Goal: Task Accomplishment & Management: Use online tool/utility

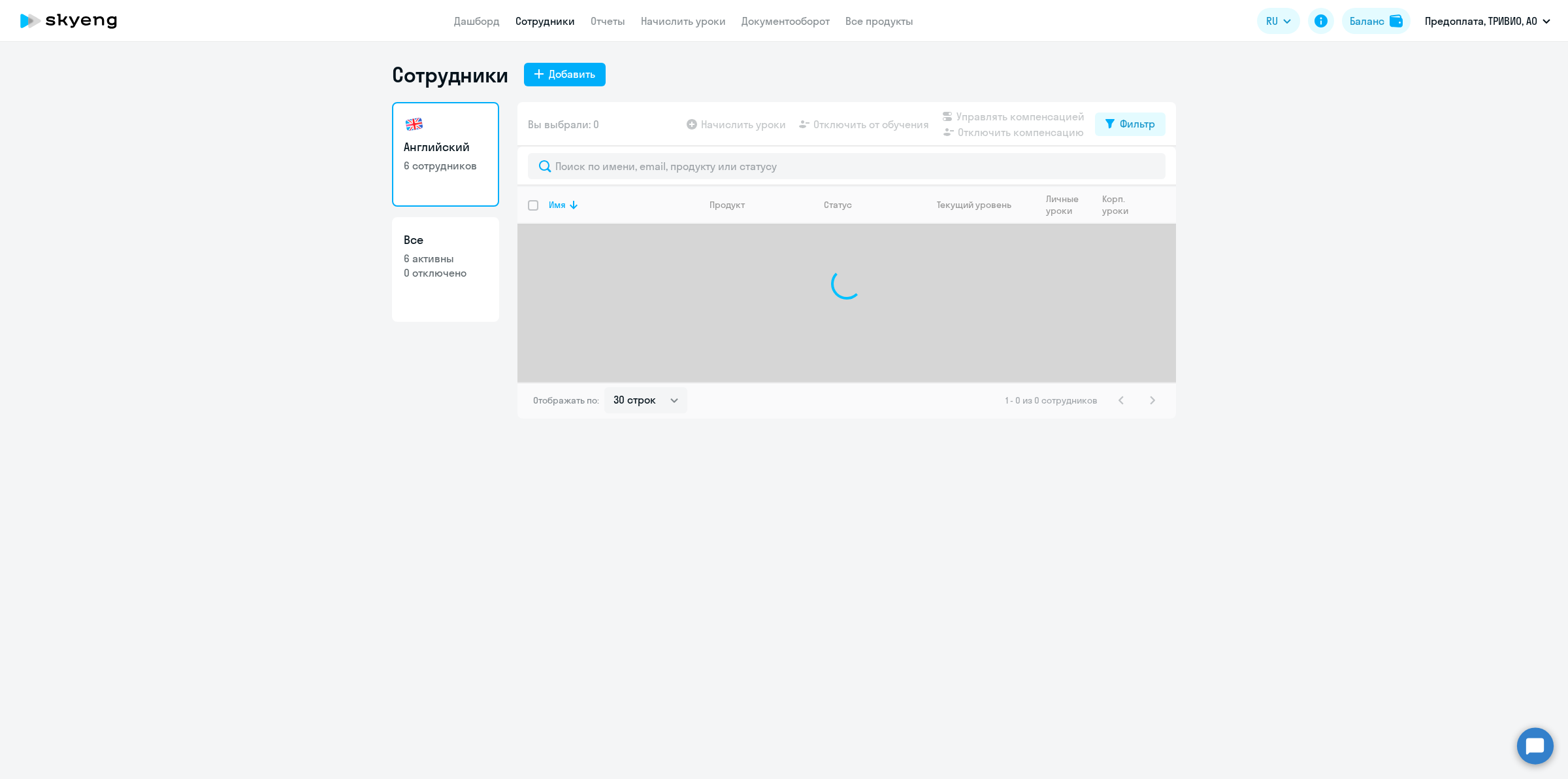
select select "30"
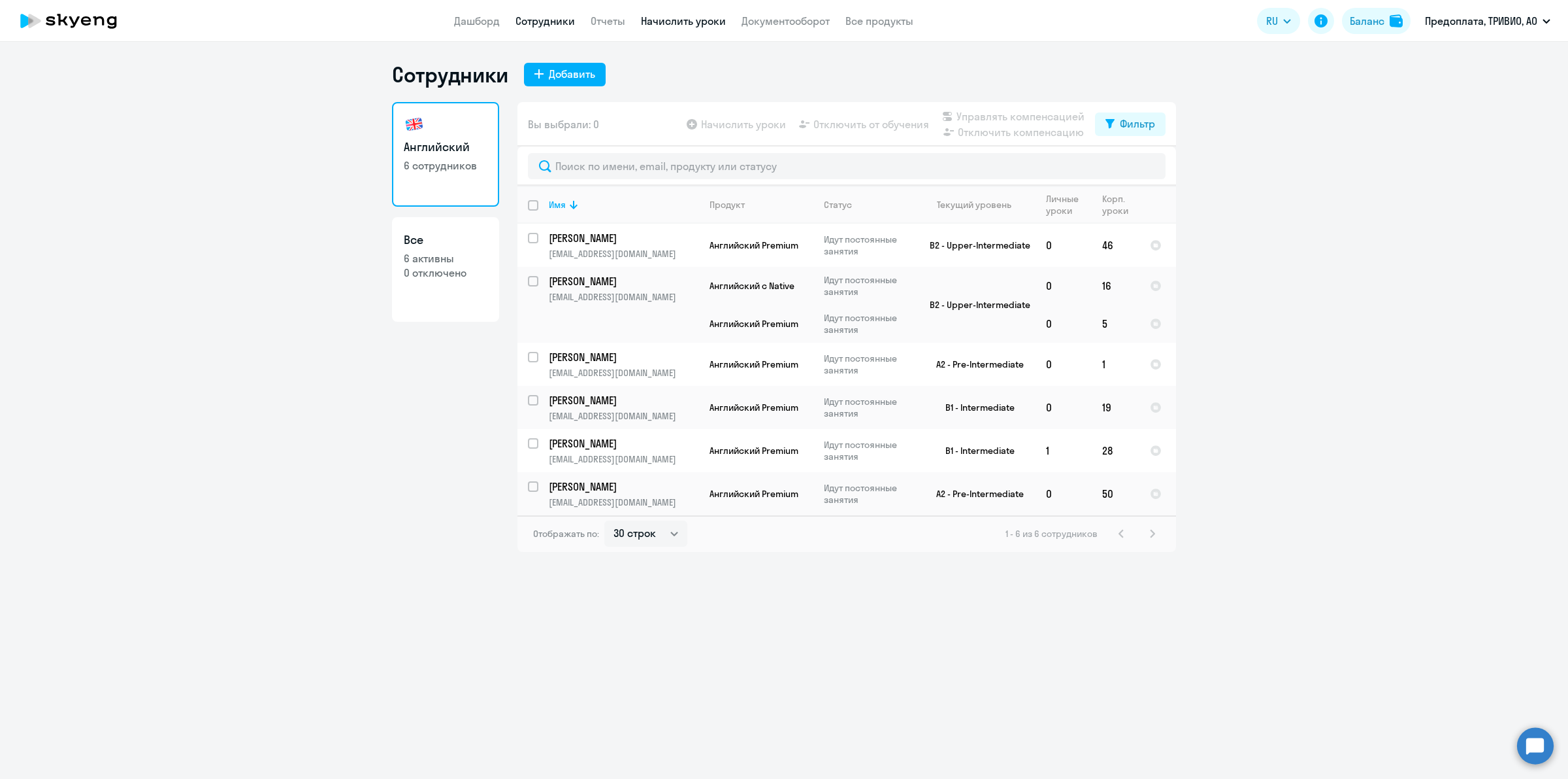
click at [681, 18] on link "Начислить уроки" at bounding box center [683, 21] width 85 height 13
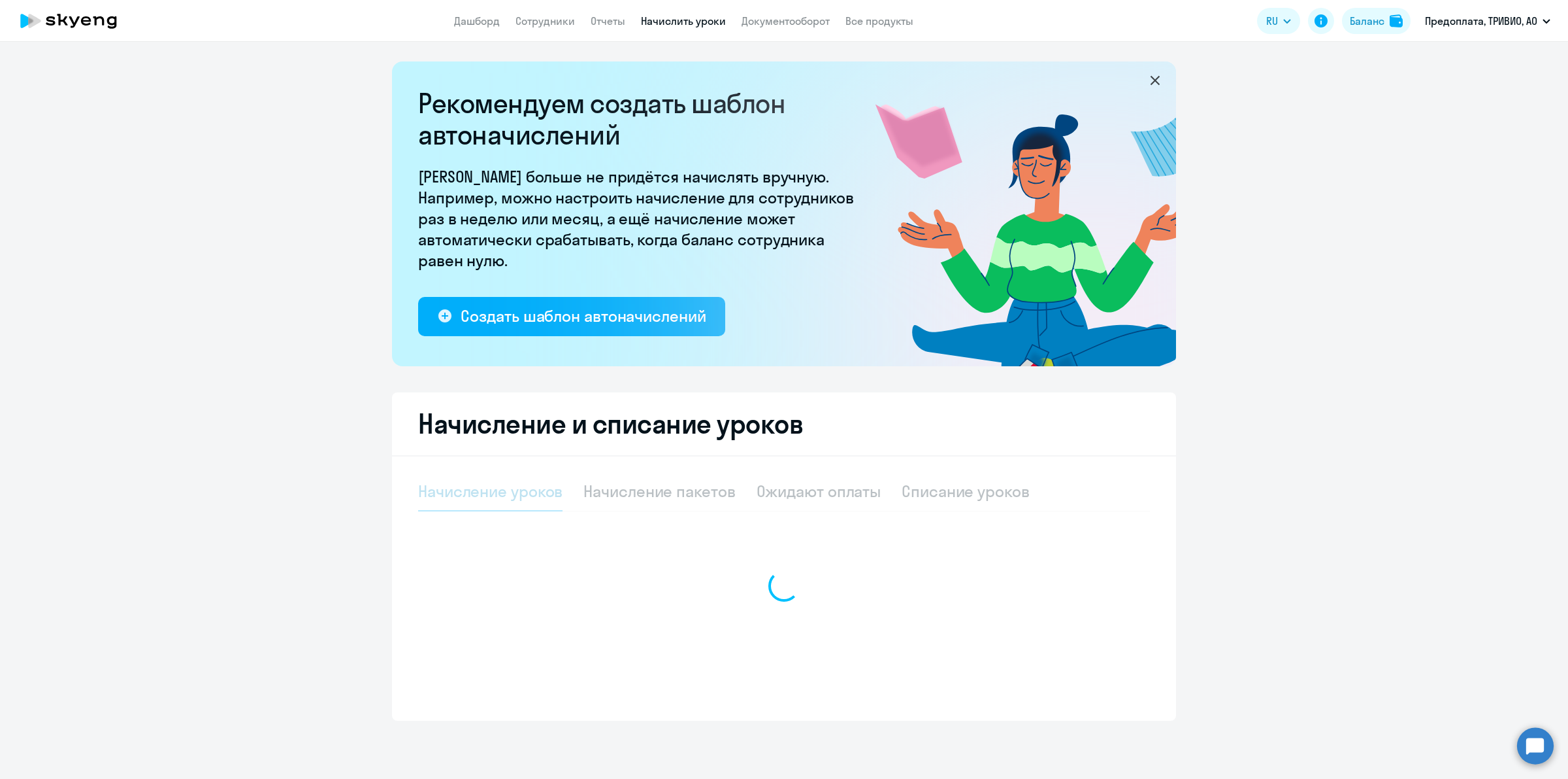
select select "10"
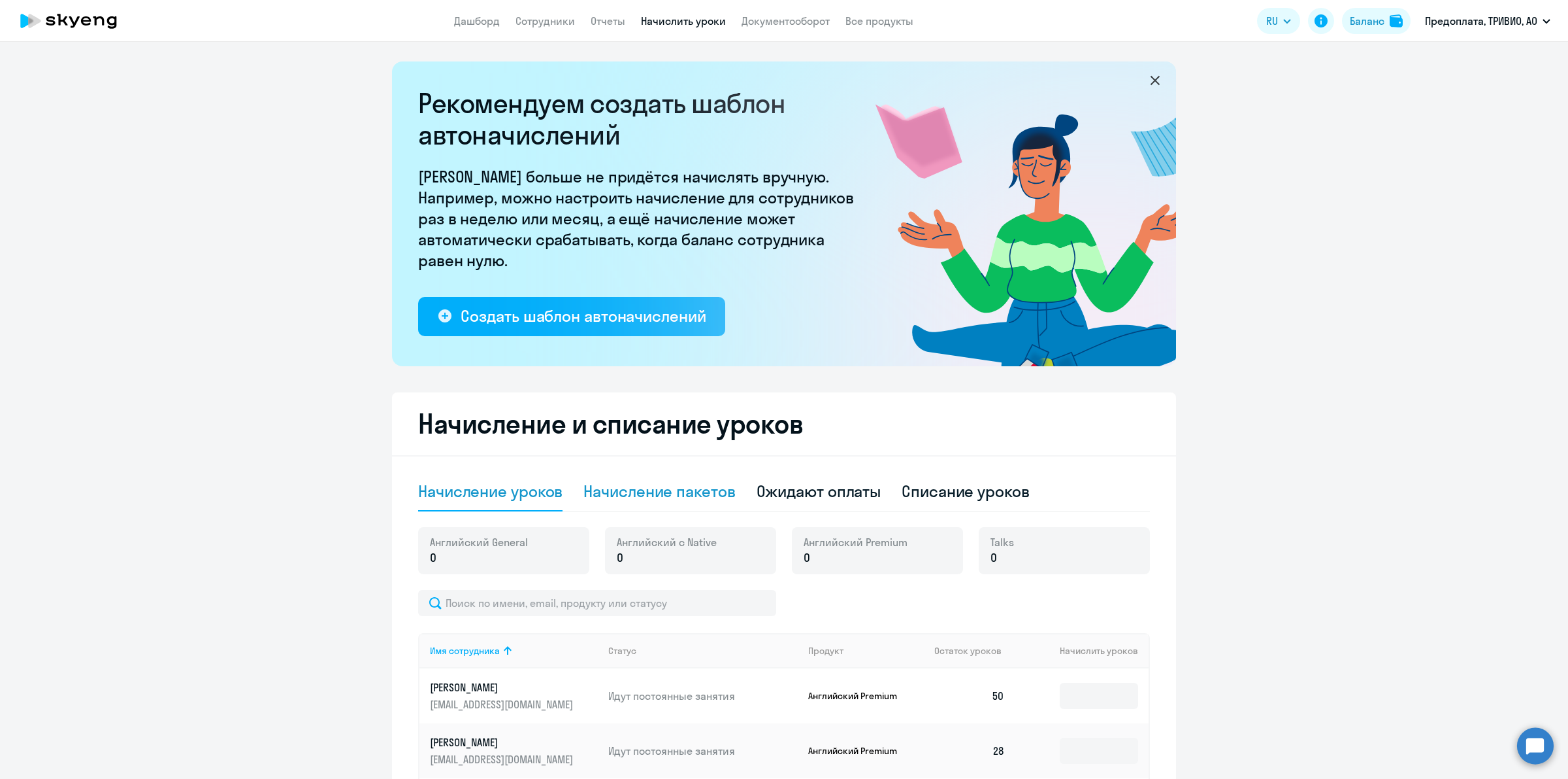
click at [676, 481] on div "Начисление пакетов" at bounding box center [659, 491] width 152 height 21
select select "10"
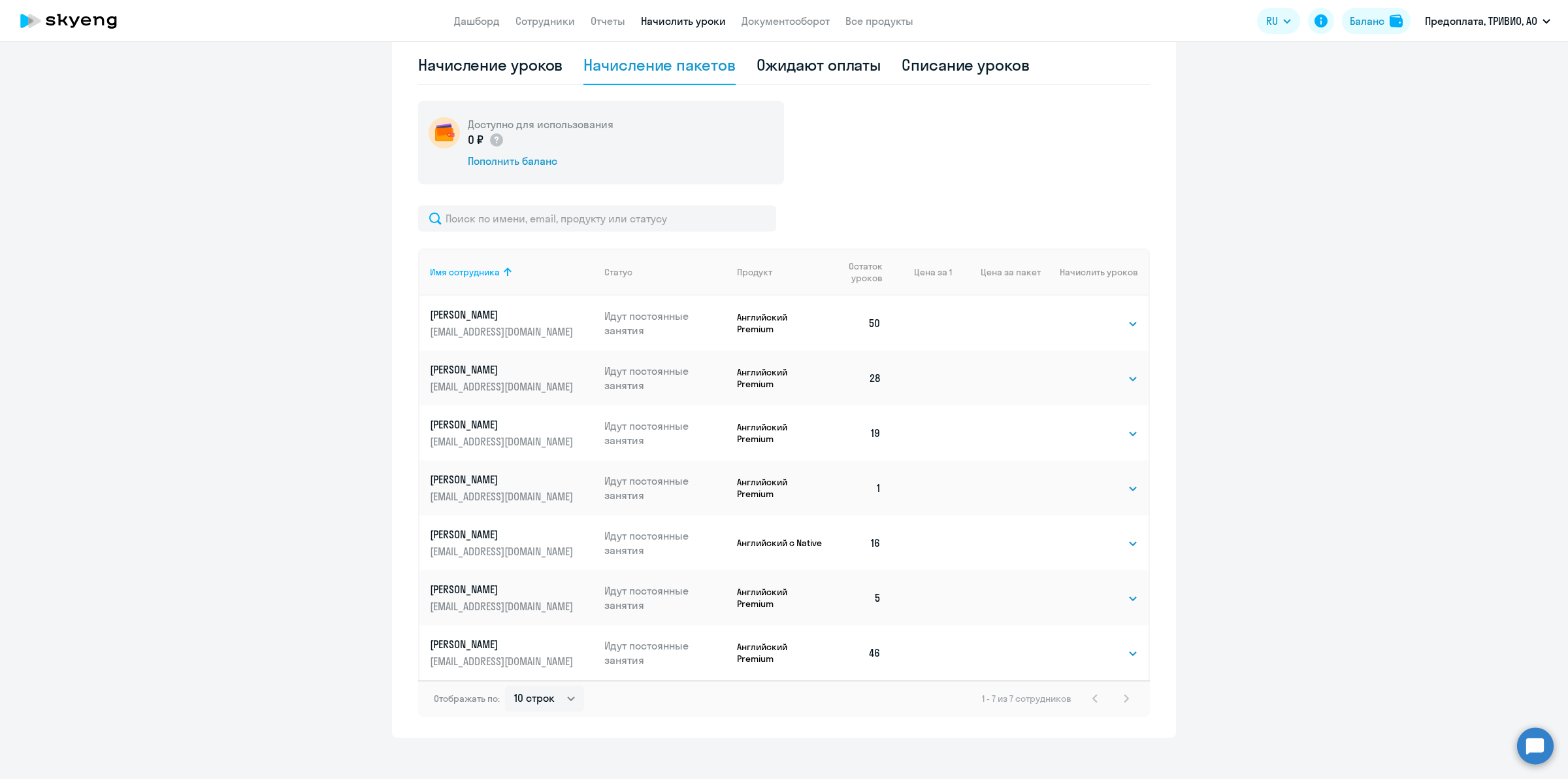
scroll to position [436, 0]
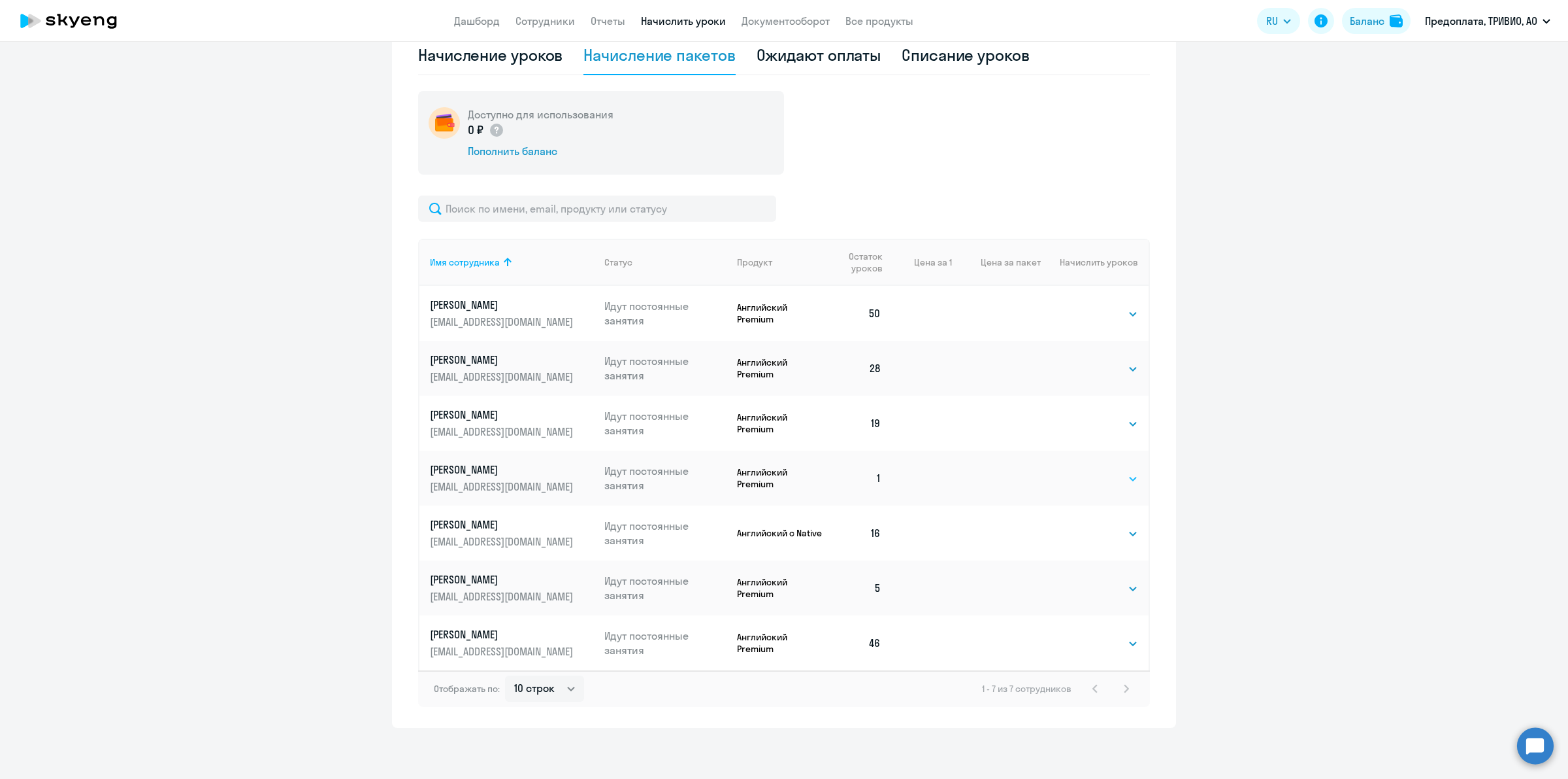
click at [1102, 480] on select "Выбрать 4 8 16 32 64 96 128" at bounding box center [1111, 478] width 54 height 16
click at [1084, 470] on select "Выбрать 4 8 16 32 64 96 128" at bounding box center [1111, 478] width 54 height 16
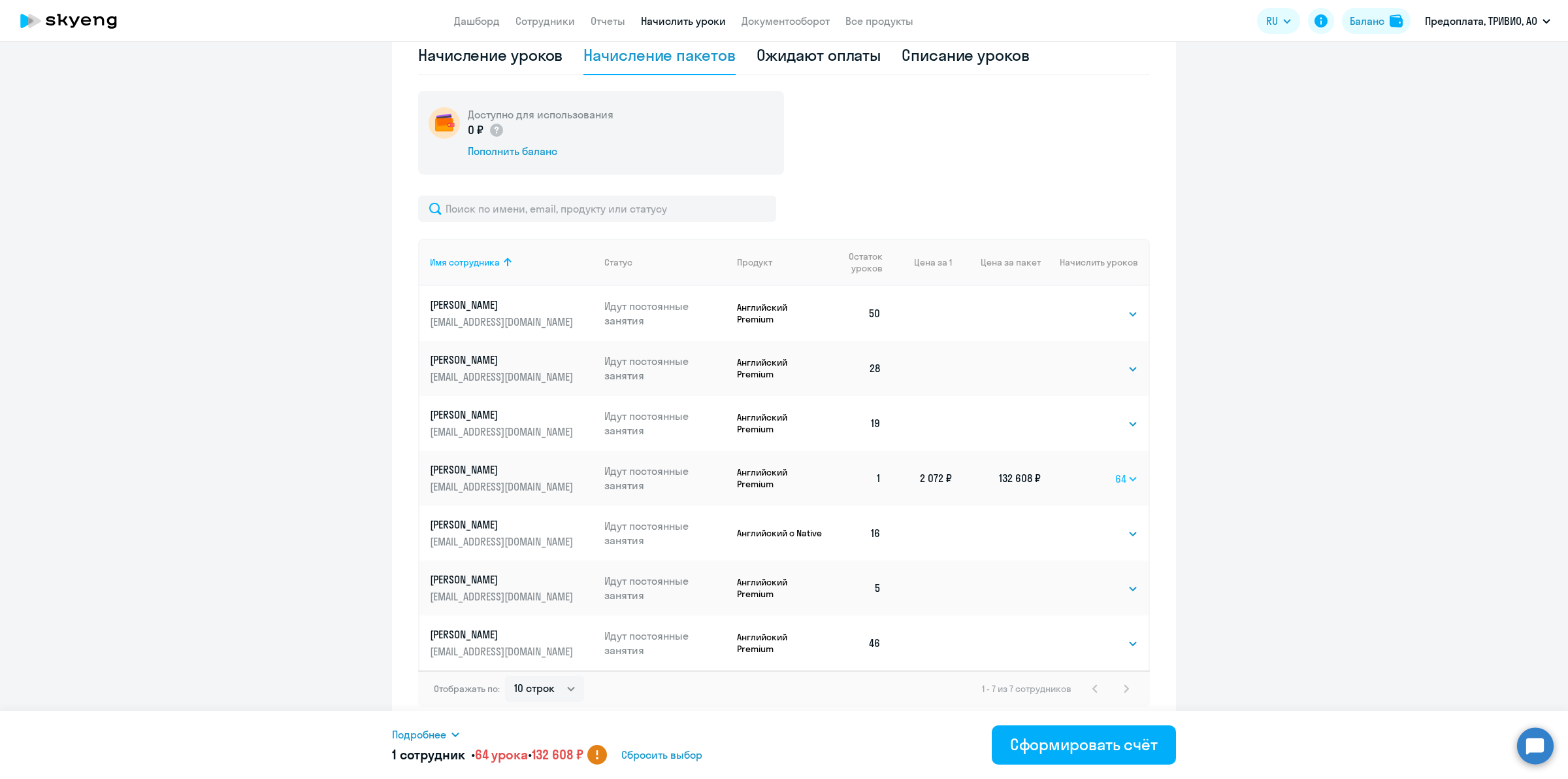
click at [1129, 477] on select "Выбрать 4 8 16 32 64 96 128" at bounding box center [1126, 478] width 23 height 16
click at [1115, 470] on select "Выбрать 4 8 16 32 64 96 128" at bounding box center [1126, 478] width 23 height 16
click at [1122, 480] on select "Выбрать 4 8 16 32 64 96 128" at bounding box center [1127, 478] width 23 height 16
select select "64"
click at [1116, 470] on select "Выбрать 4 8 16 32 64 96 128" at bounding box center [1127, 478] width 23 height 16
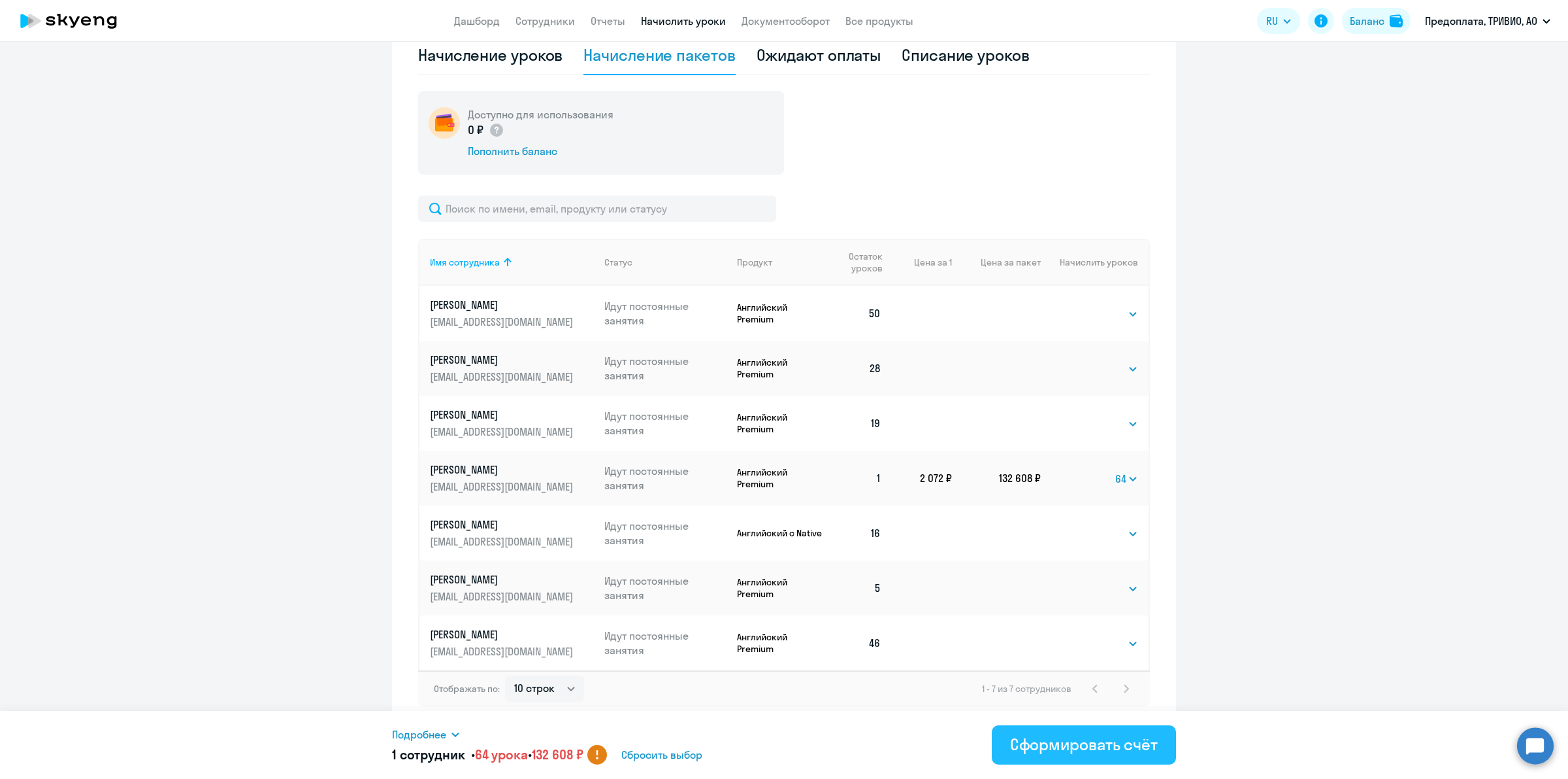
click at [1100, 740] on div "Сформировать счёт" at bounding box center [1084, 744] width 147 height 21
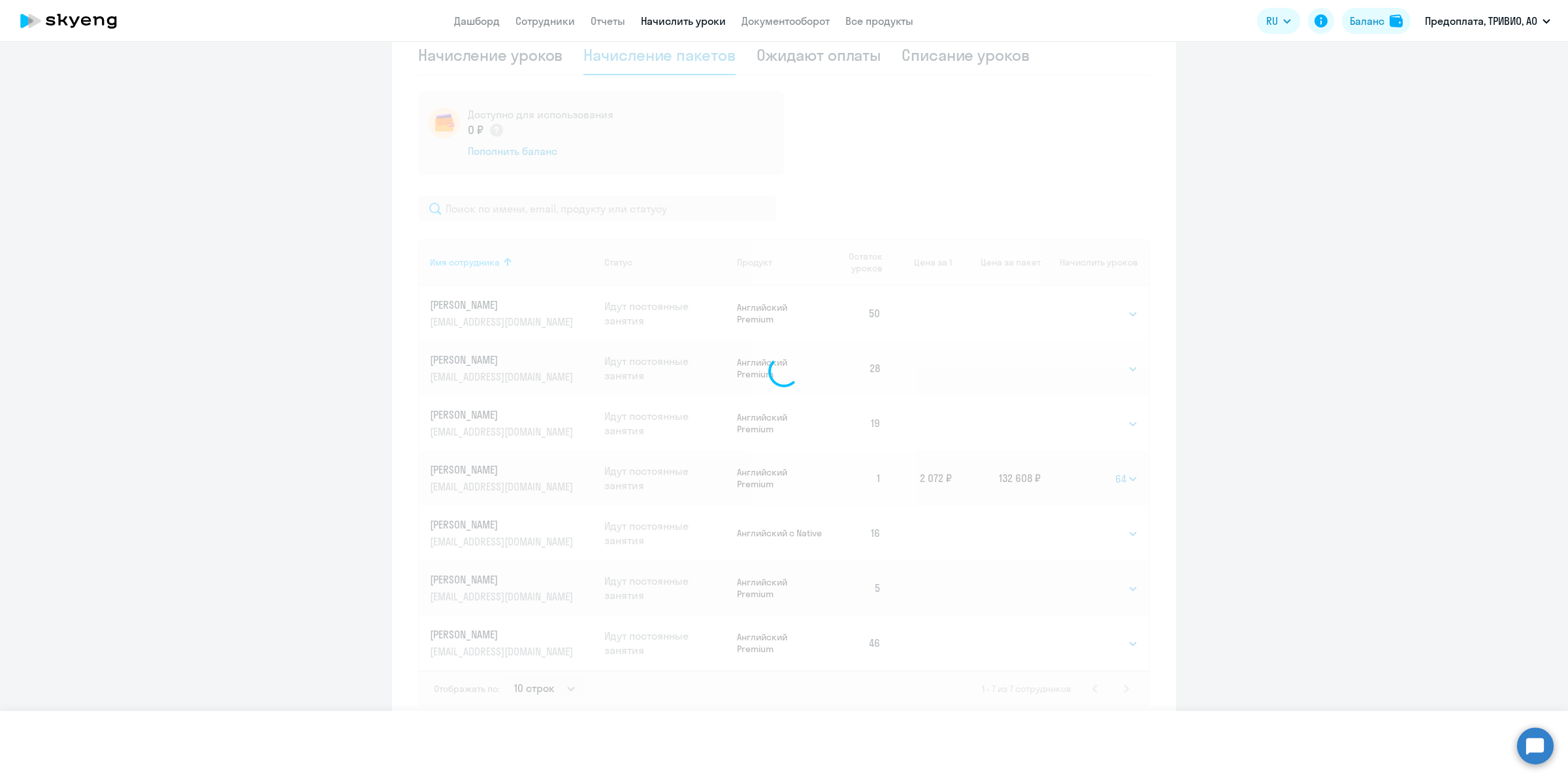
select select
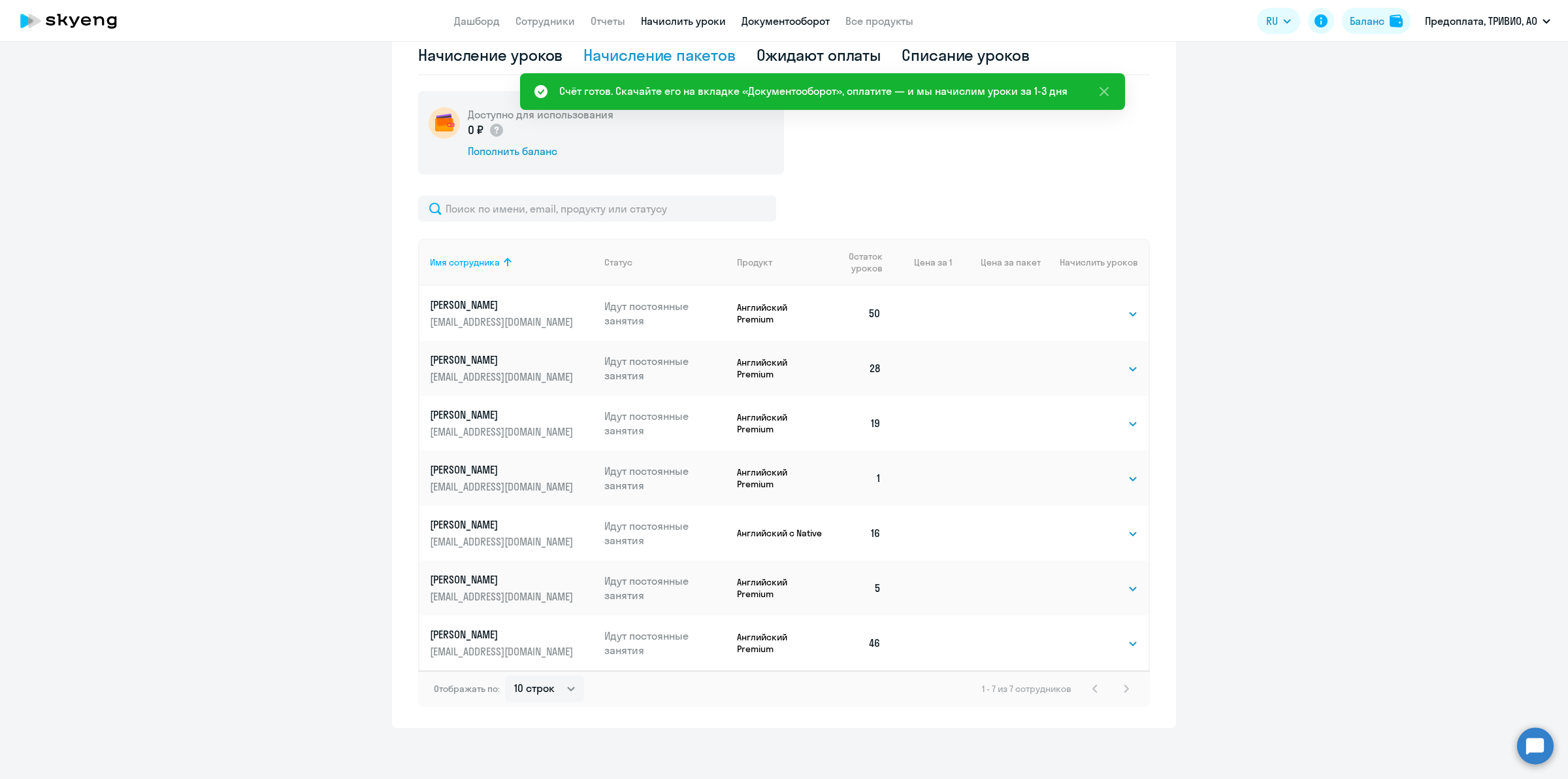
click at [782, 18] on link "Документооборот" at bounding box center [785, 21] width 88 height 13
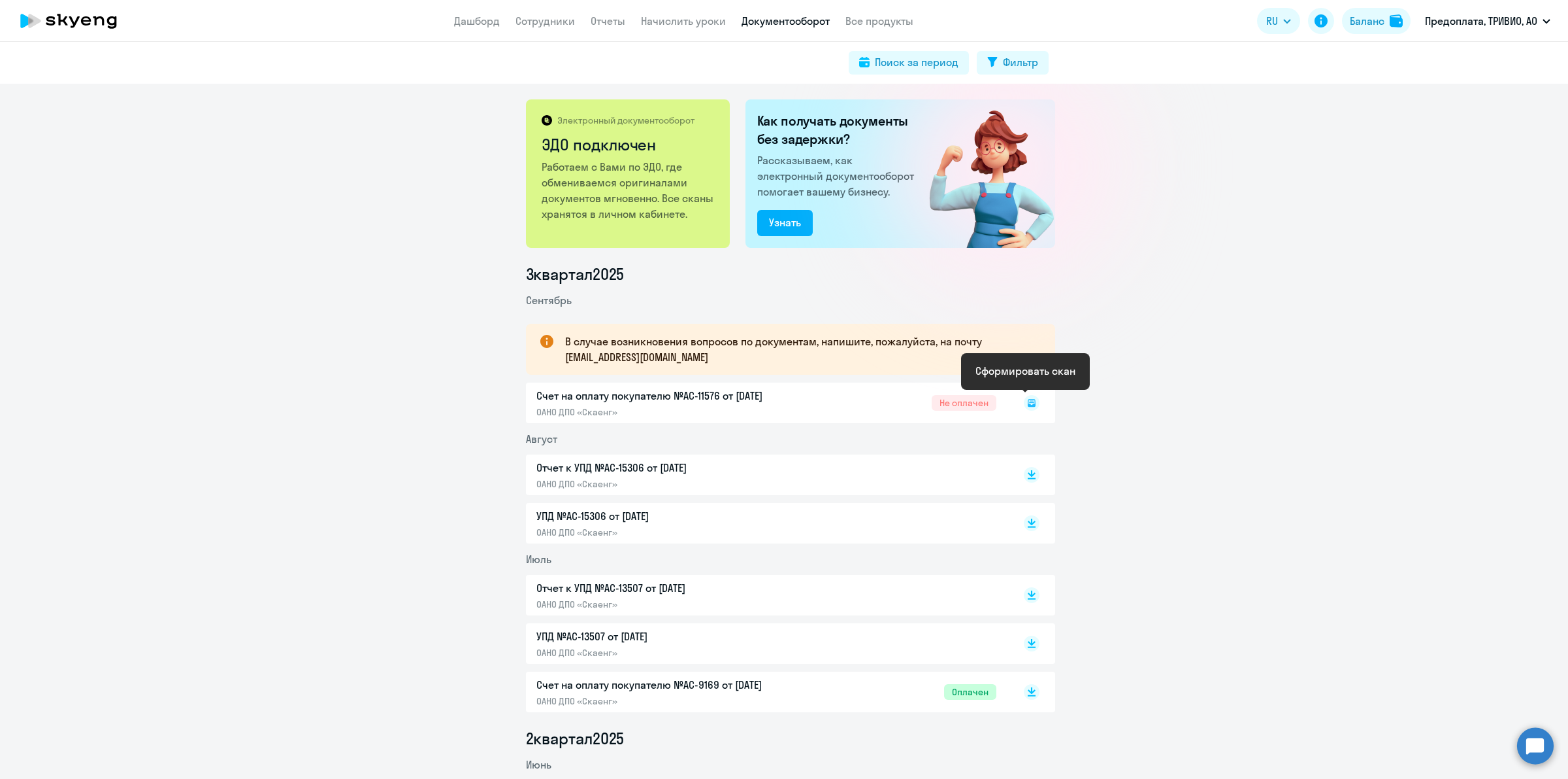
click at [1028, 399] on icon at bounding box center [1032, 402] width 8 height 8
click at [1028, 400] on icon at bounding box center [1032, 400] width 8 height 7
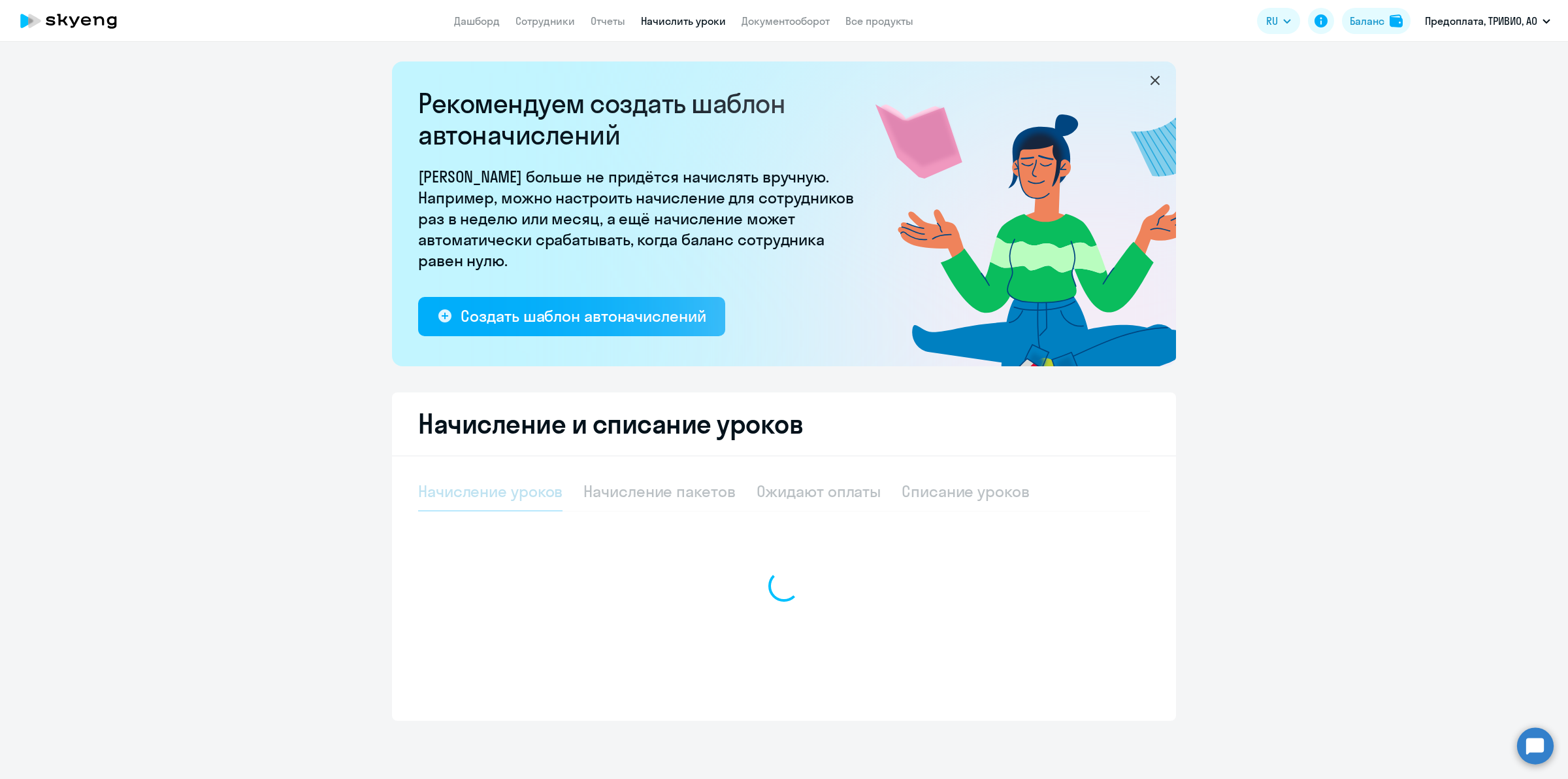
select select "10"
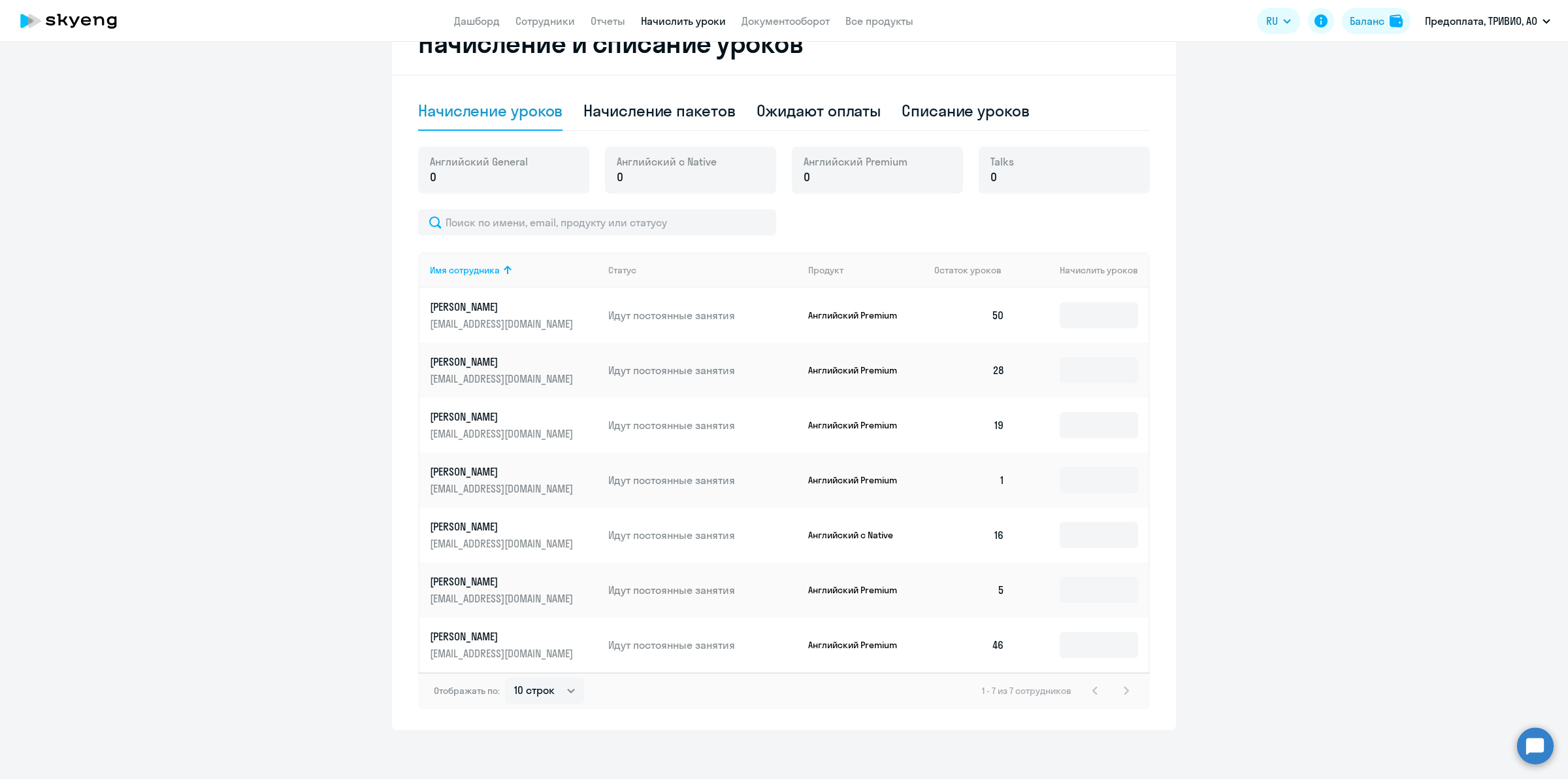
scroll to position [383, 0]
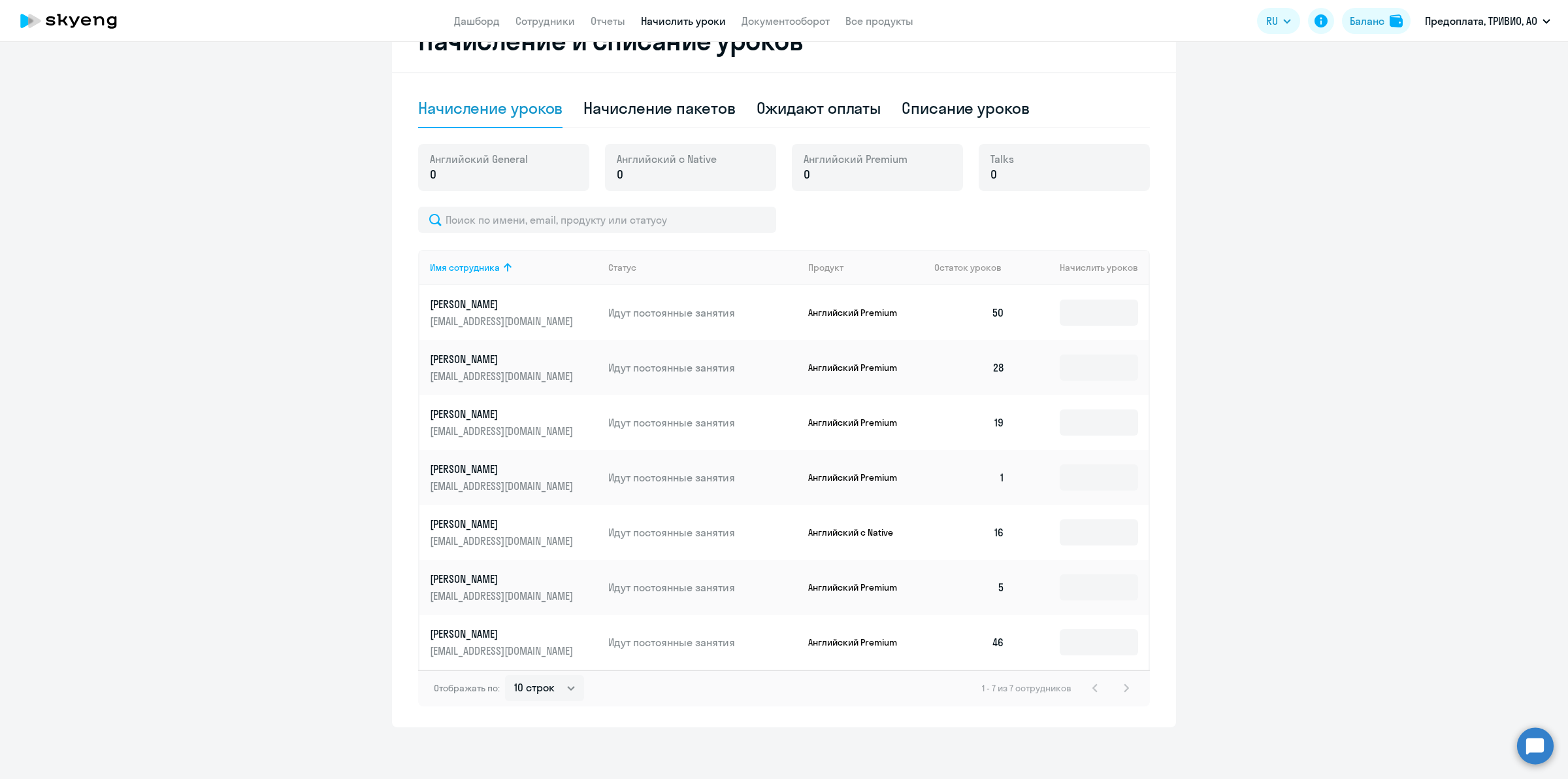
click at [1188, 584] on ng-component "Рекомендуем создать шаблон автоначислений Уроки больше не придётся начислять вр…" at bounding box center [784, 202] width 1568 height 1049
click at [1121, 589] on input at bounding box center [1100, 587] width 79 height 26
click at [609, 105] on div "Начисление пакетов" at bounding box center [659, 107] width 152 height 21
select select "10"
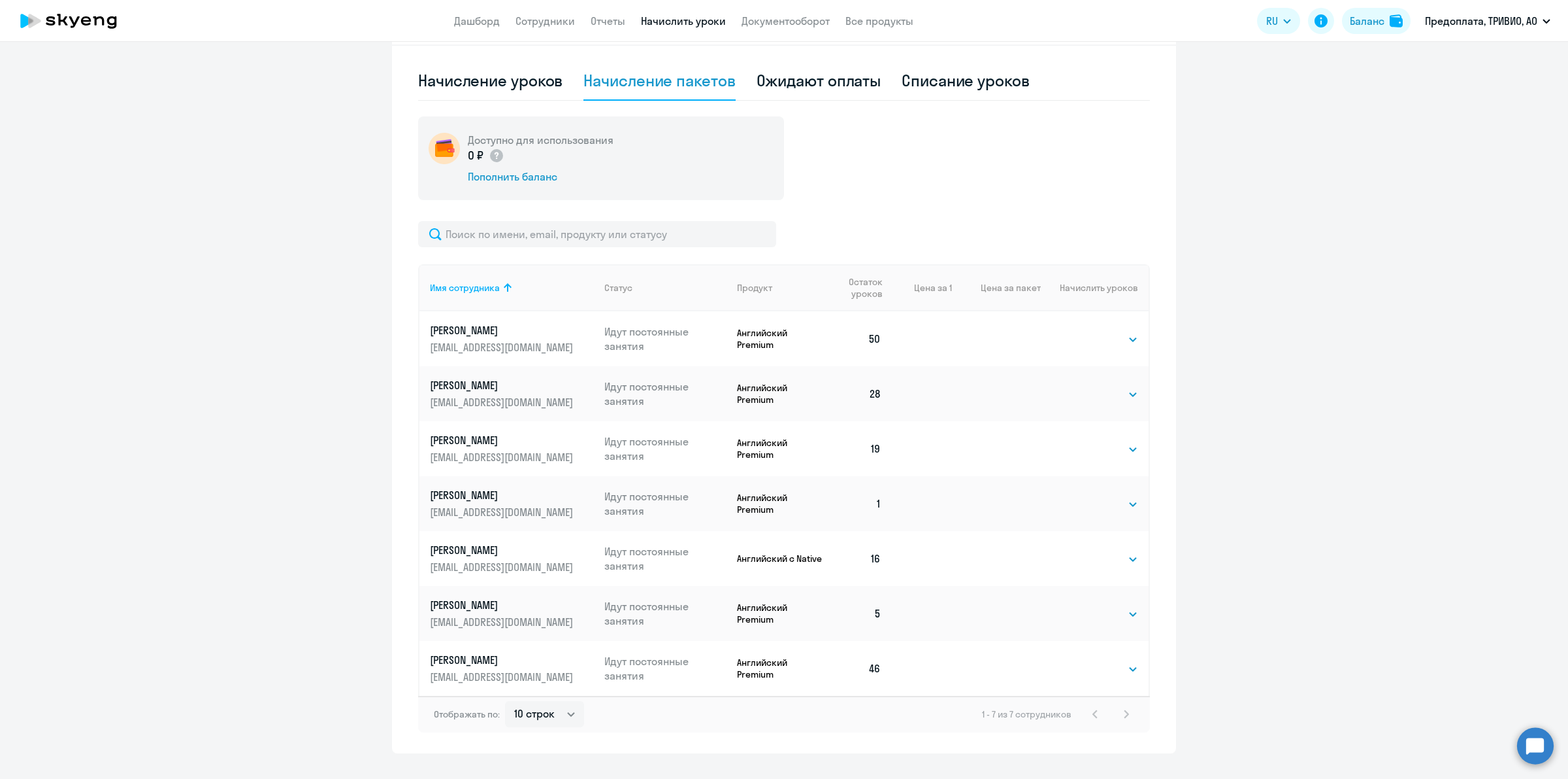
scroll to position [436, 0]
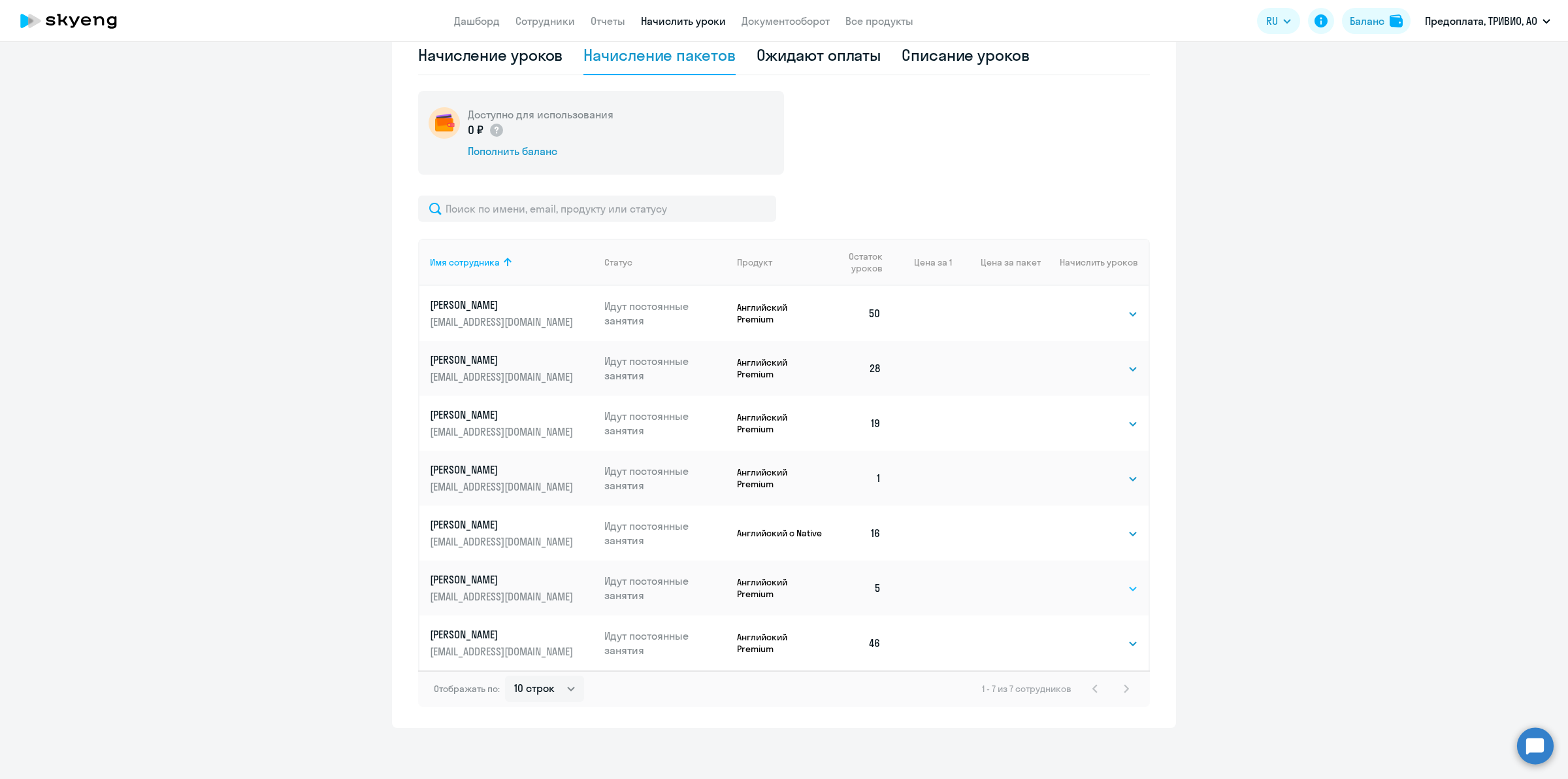
click at [1111, 589] on select "Выбрать 4 8 16 32 64 96 128" at bounding box center [1111, 588] width 54 height 16
select select "32"
click at [1084, 580] on select "Выбрать 4 8 16 32 64 96 128" at bounding box center [1111, 588] width 54 height 16
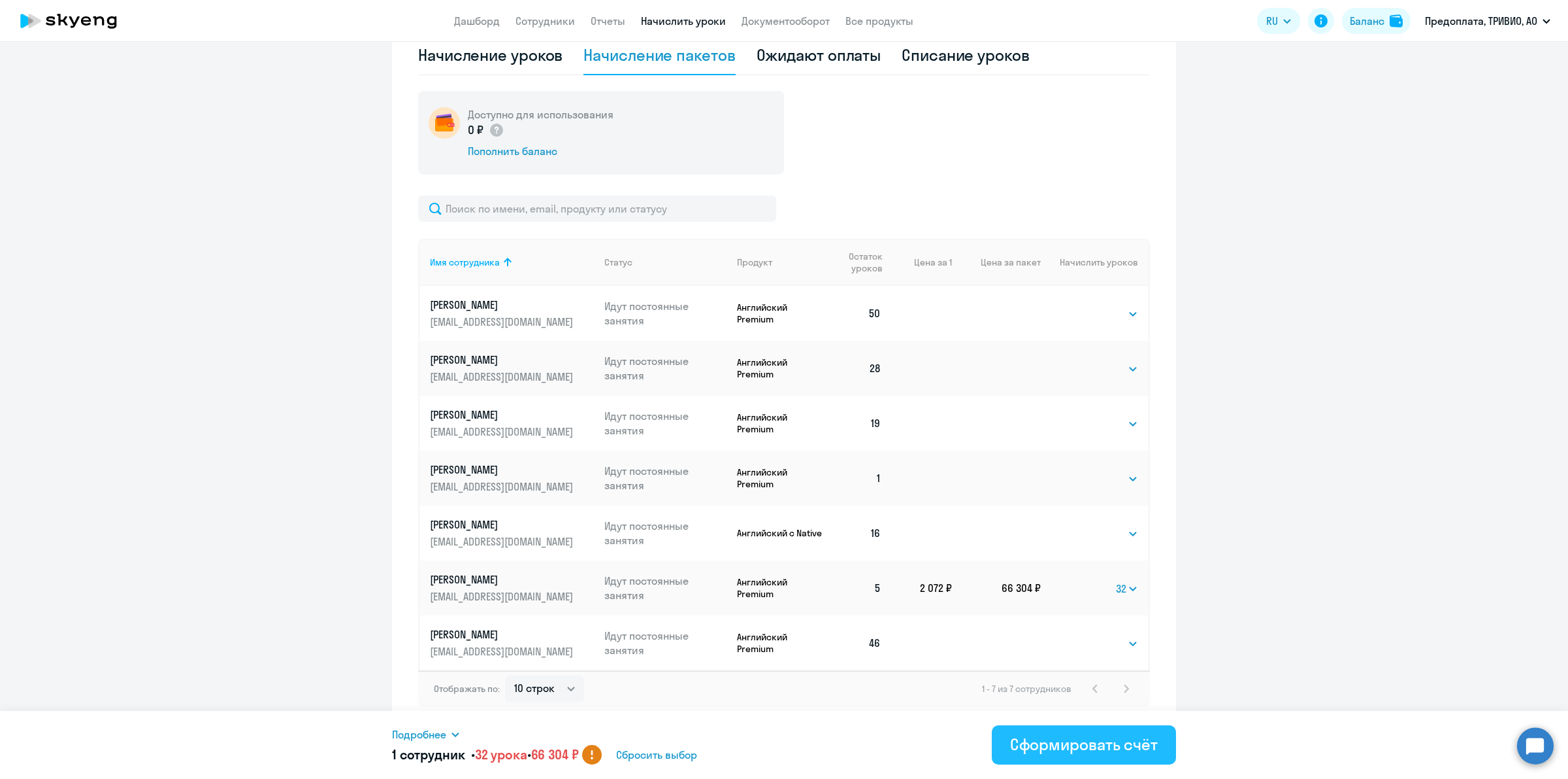
click at [1098, 740] on div "Сформировать счёт" at bounding box center [1084, 744] width 147 height 21
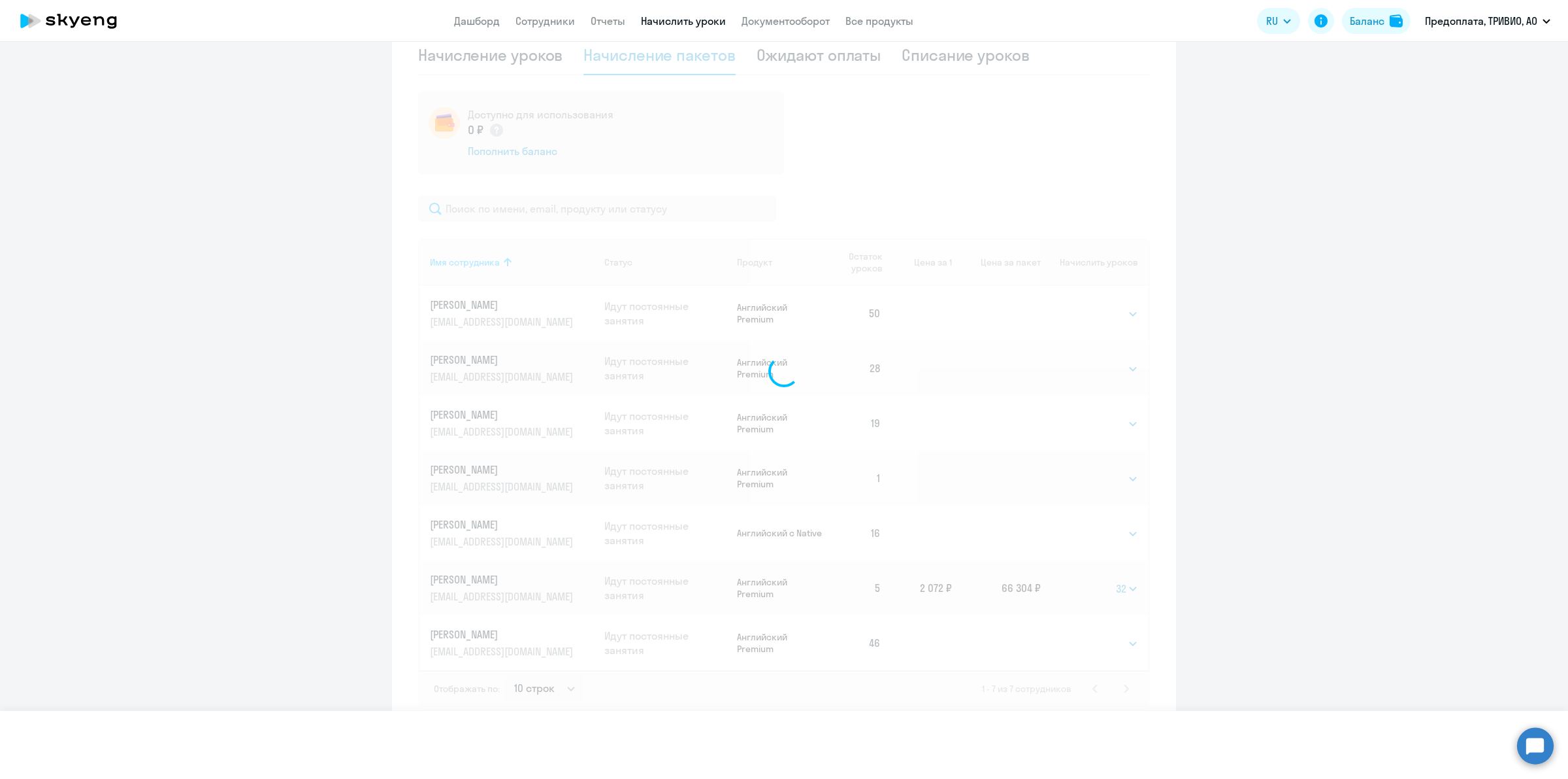
select select
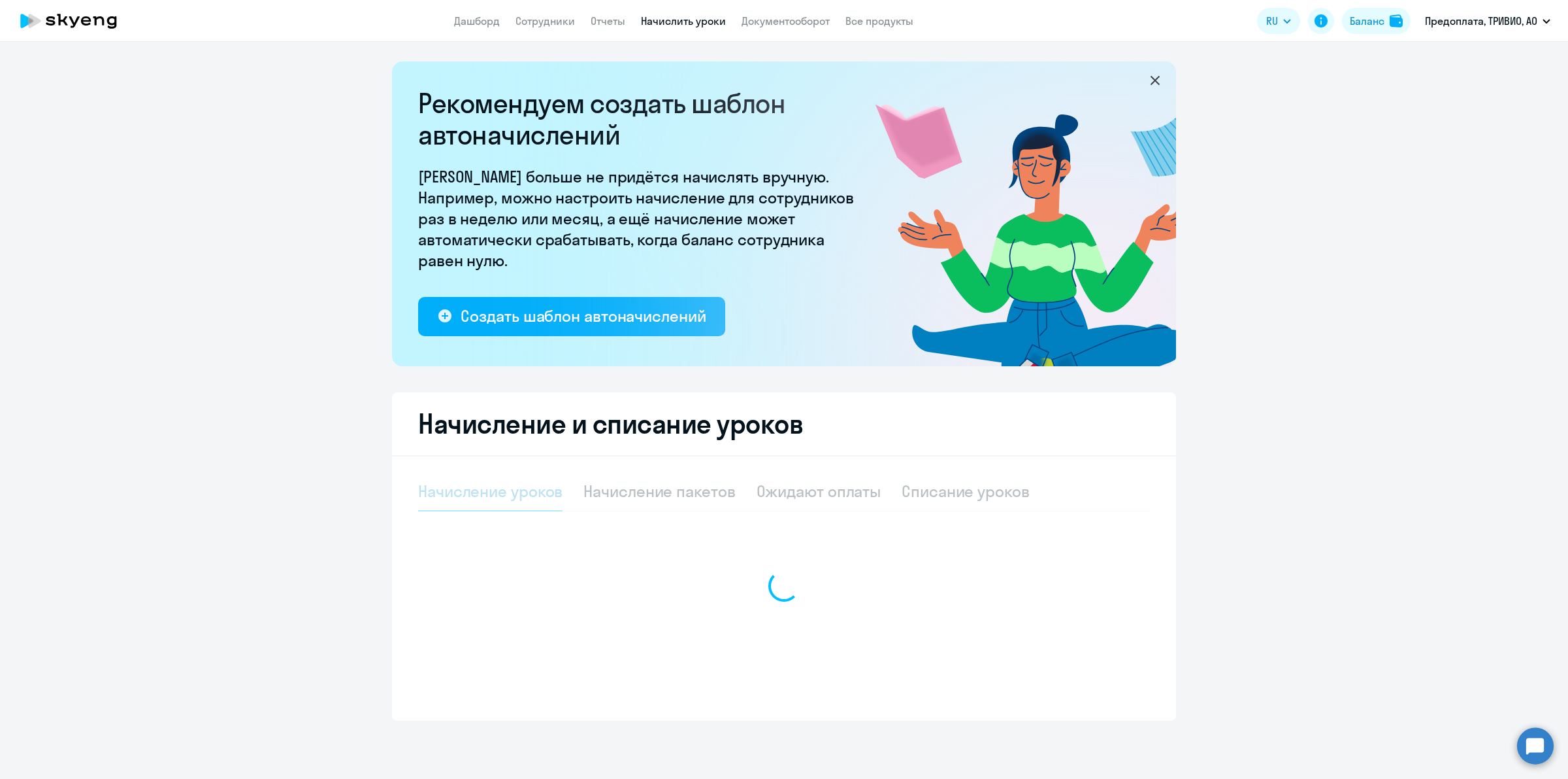
select select "10"
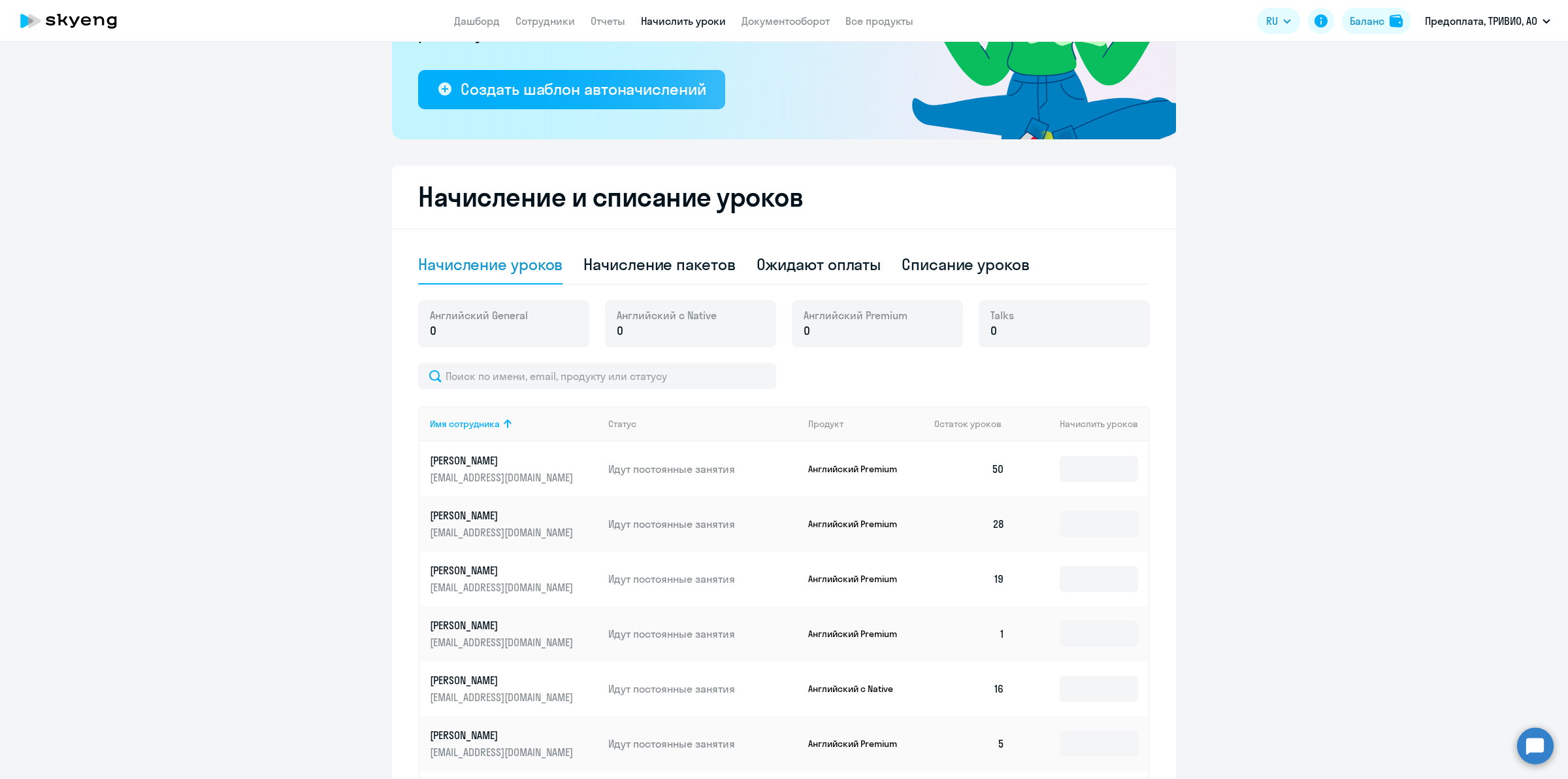
scroll to position [220, 0]
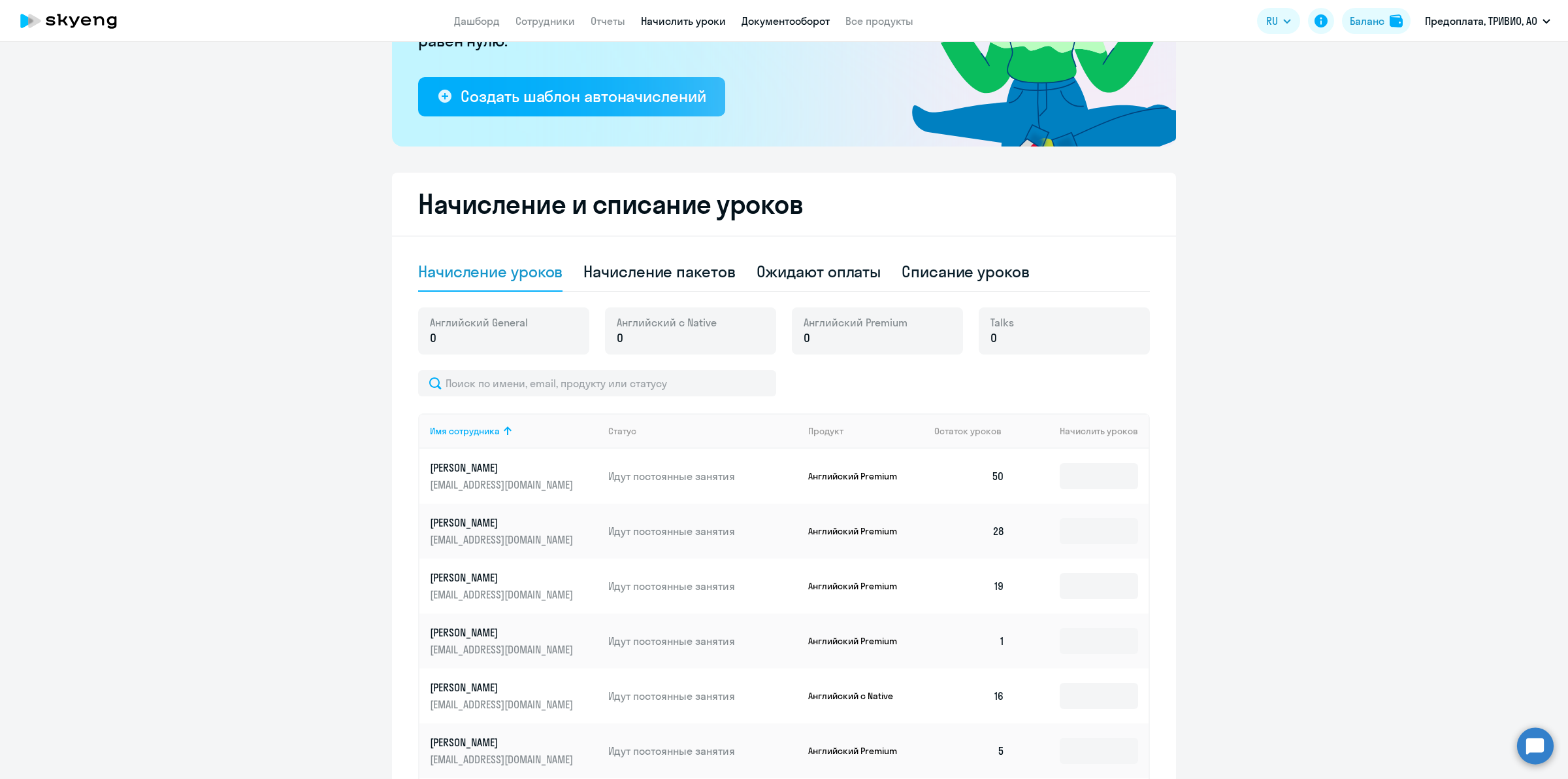
click at [799, 19] on link "Документооборот" at bounding box center [785, 21] width 88 height 13
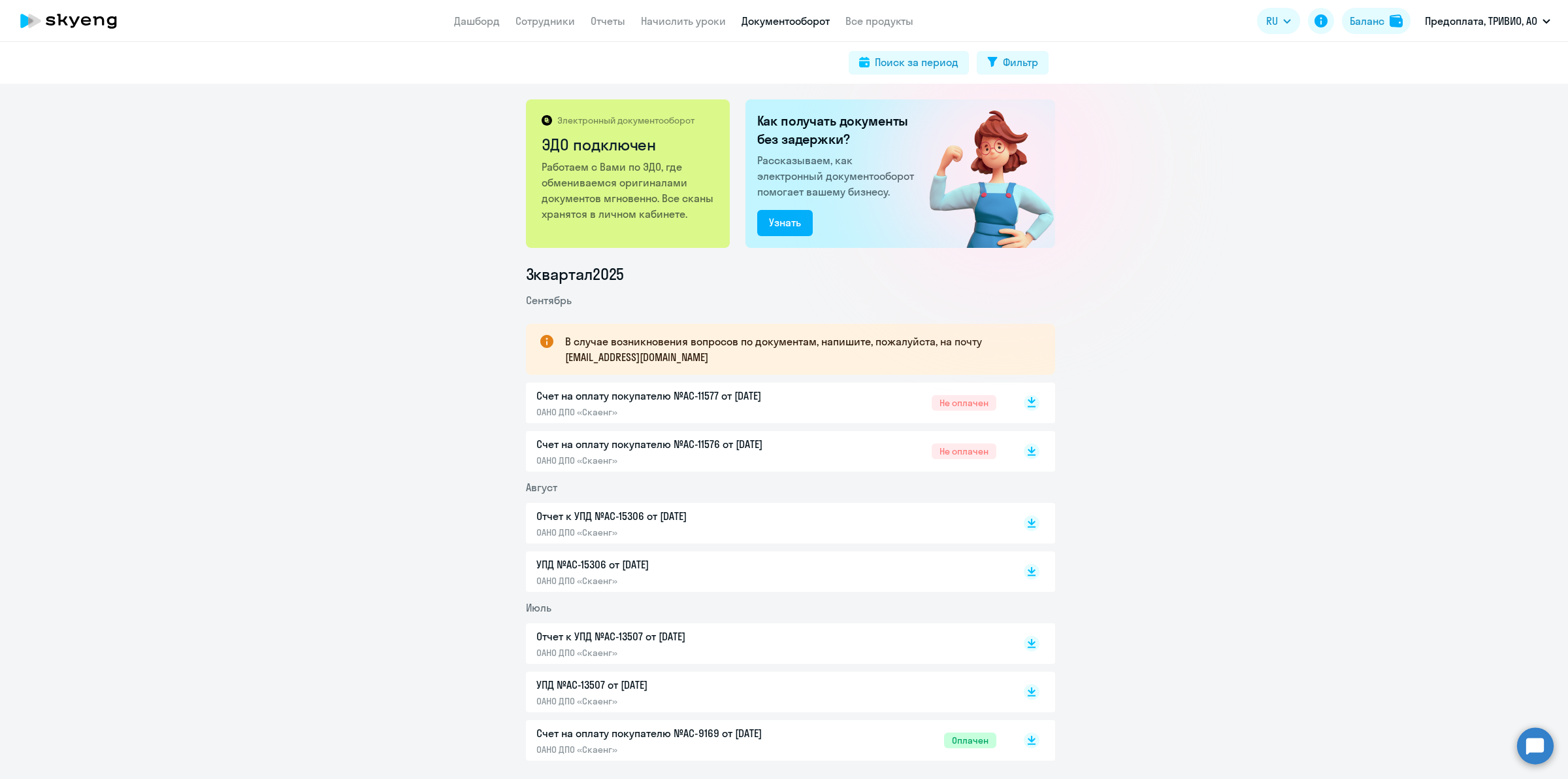
click at [1027, 403] on rect at bounding box center [1032, 402] width 16 height 16
